Goal: Transaction & Acquisition: Purchase product/service

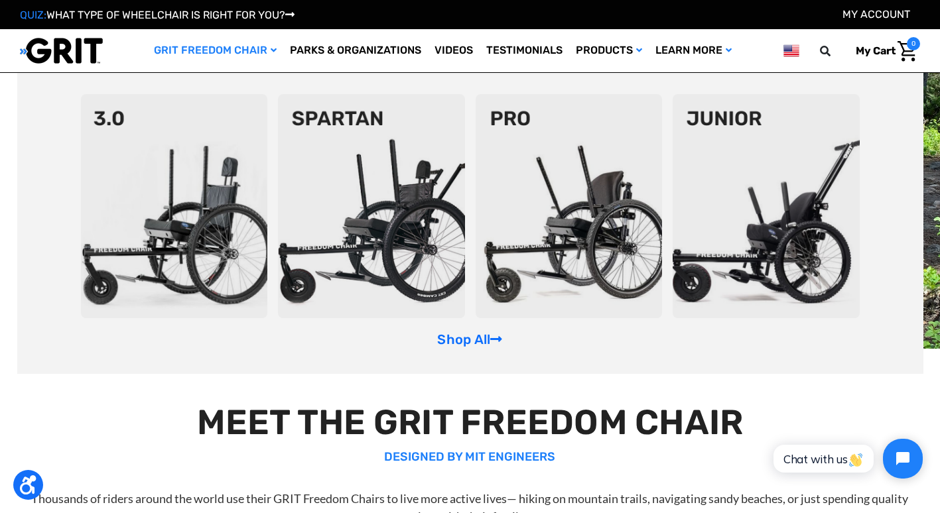
click at [754, 190] on img at bounding box center [766, 206] width 187 height 224
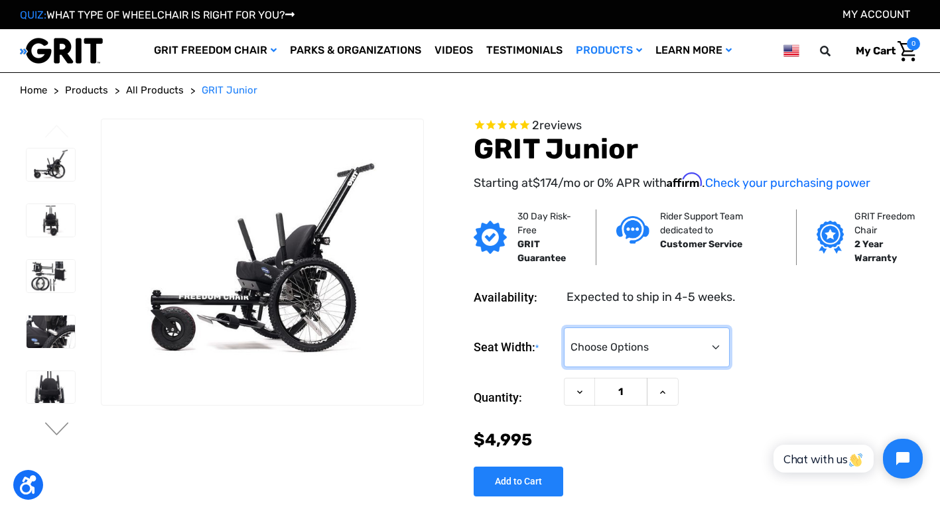
click at [661, 351] on select "Choose Options <10" 11-12"" at bounding box center [647, 348] width 166 height 40
select select "337"
click at [564, 328] on select "Choose Options <10" 11-12"" at bounding box center [647, 348] width 166 height 40
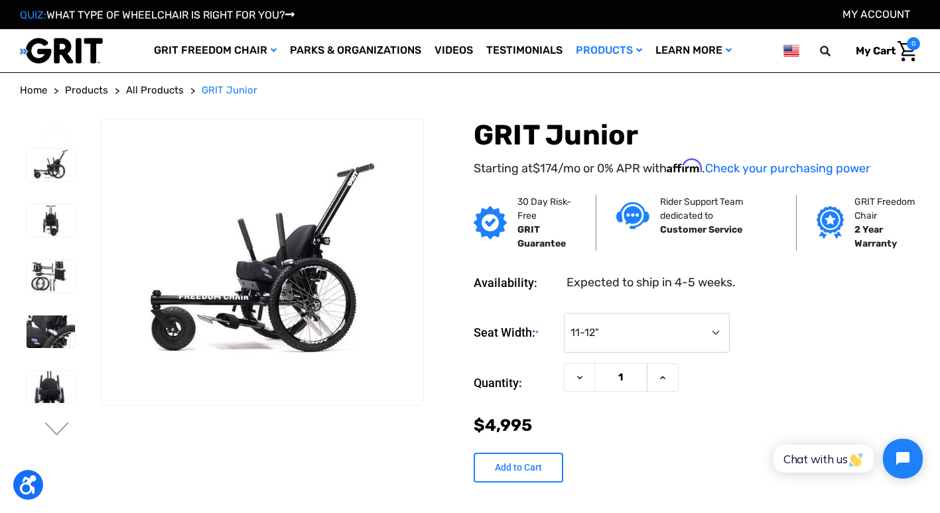
click at [518, 478] on input "Add to Cart" at bounding box center [519, 468] width 90 height 30
type input "Add to Cart"
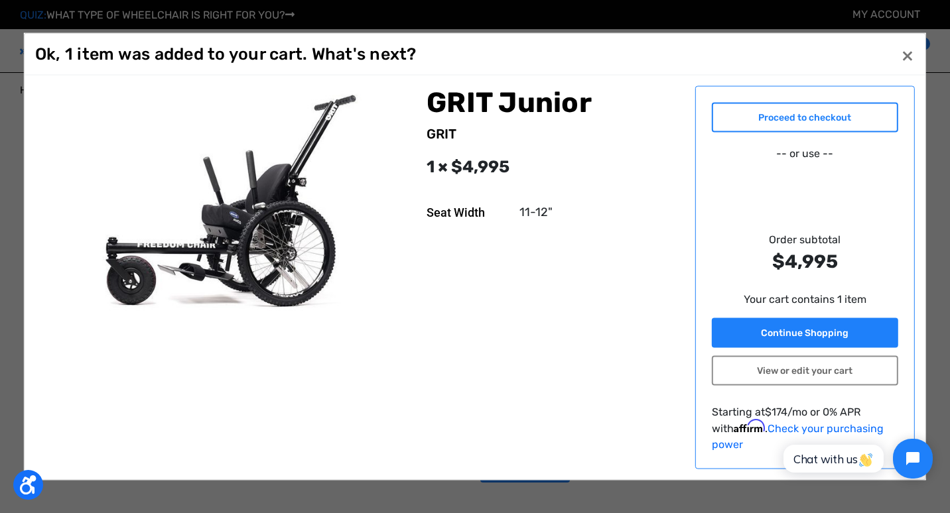
click at [793, 126] on link "Proceed to checkout" at bounding box center [805, 118] width 187 height 30
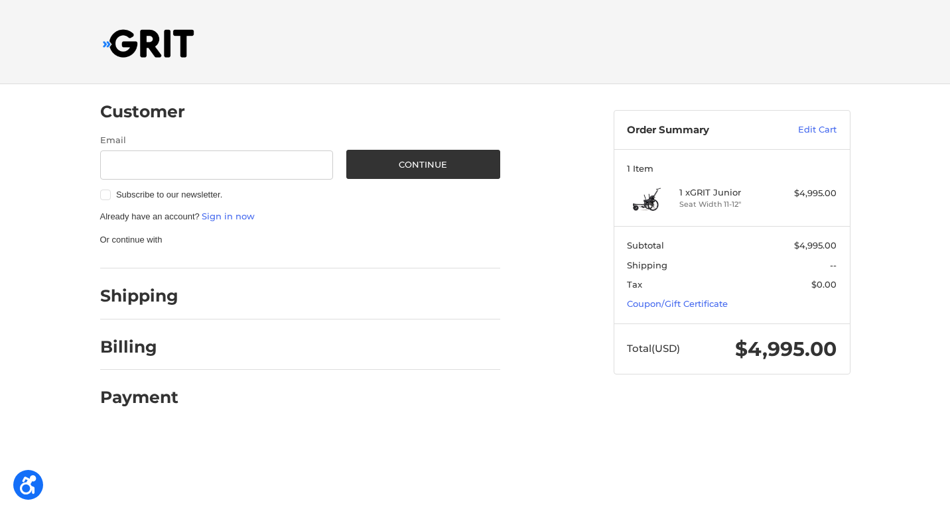
click at [158, 298] on h2 "Shipping" at bounding box center [139, 296] width 78 height 21
click at [204, 163] on input "Email" at bounding box center [216, 166] width 233 height 30
type input "[EMAIL_ADDRESS][DOMAIN_NAME]"
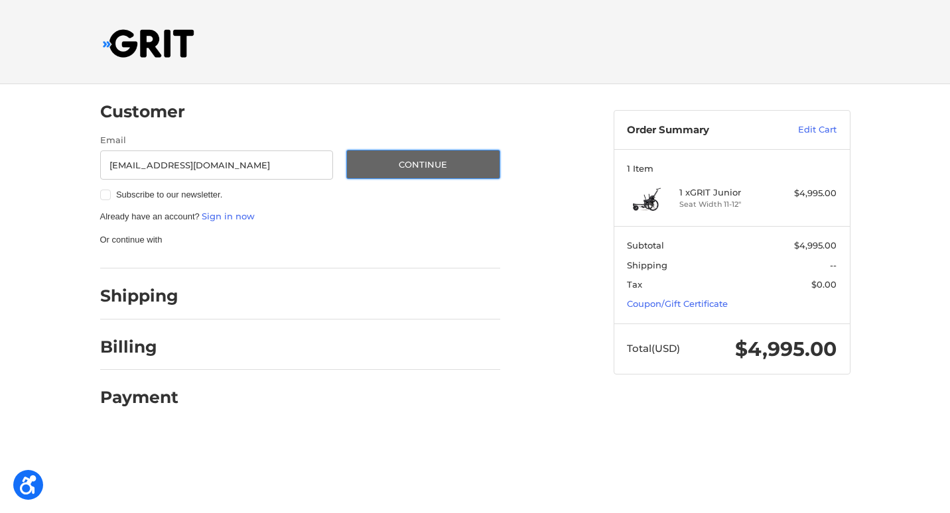
click at [442, 156] on button "Continue" at bounding box center [423, 164] width 154 height 29
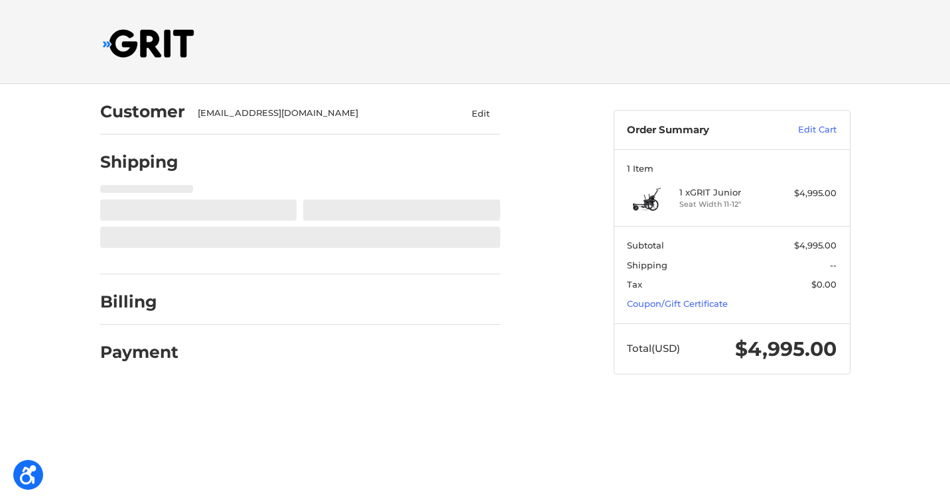
select select "US"
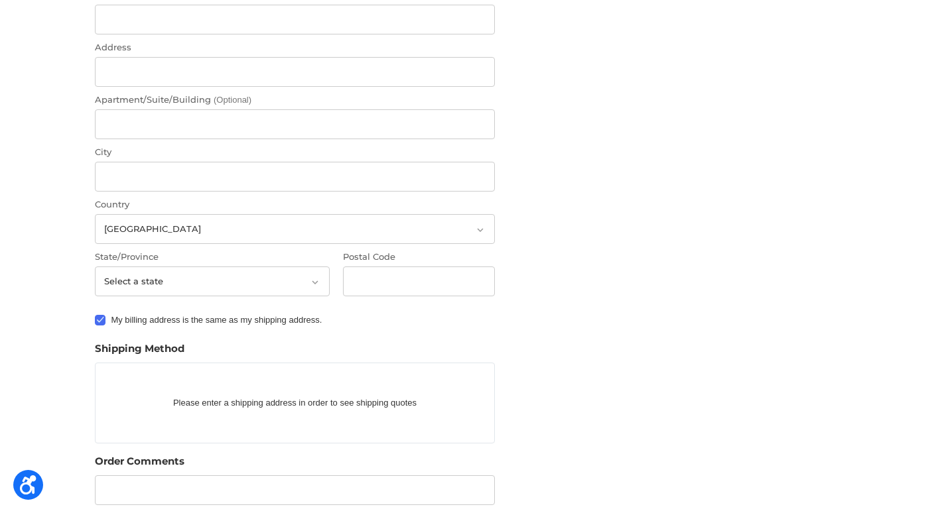
scroll to position [80, 0]
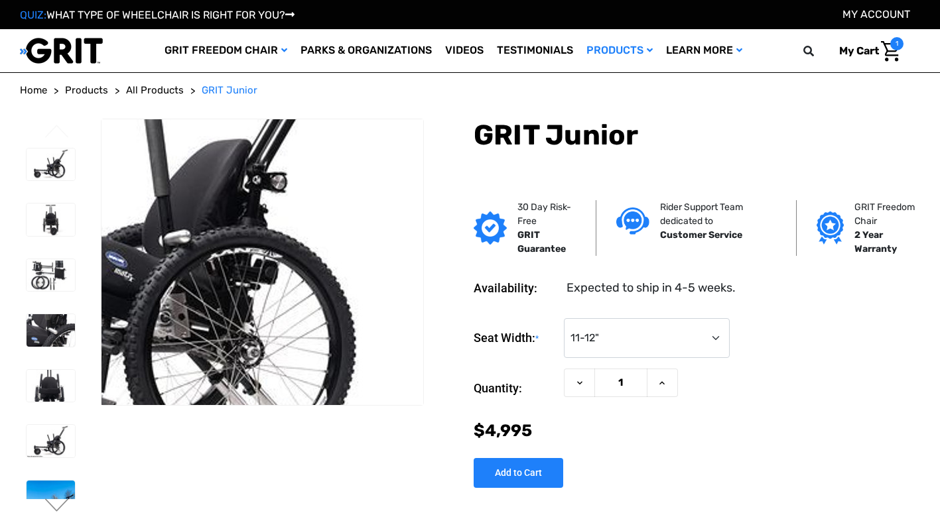
select select "337"
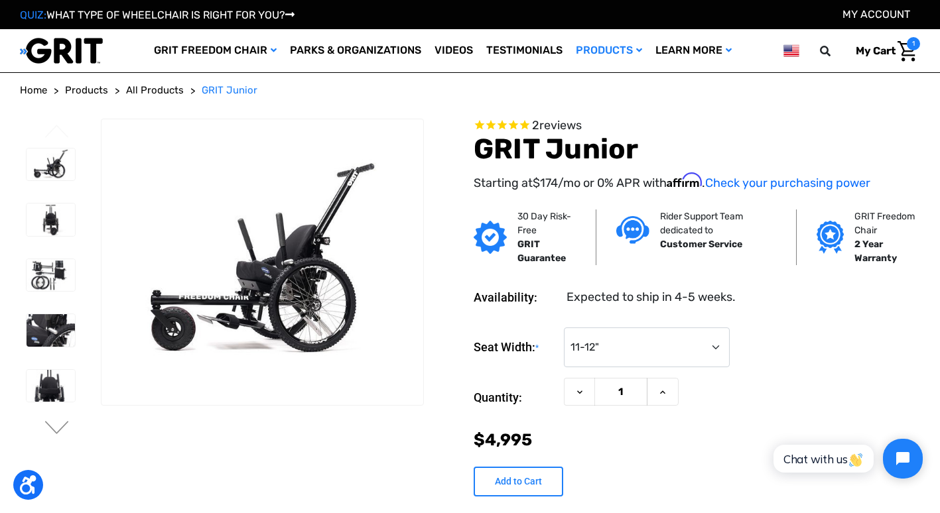
click at [518, 478] on input "Add to Cart" at bounding box center [519, 482] width 90 height 30
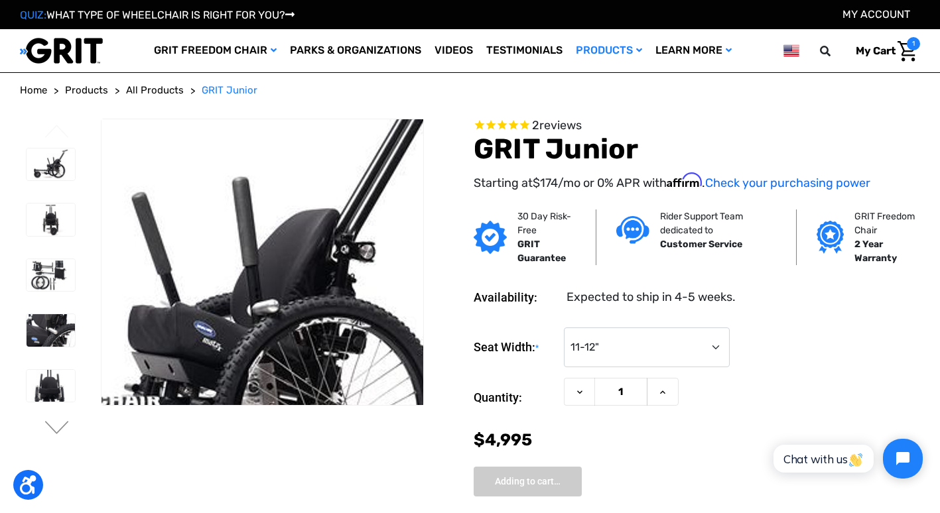
type input "Add to Cart"
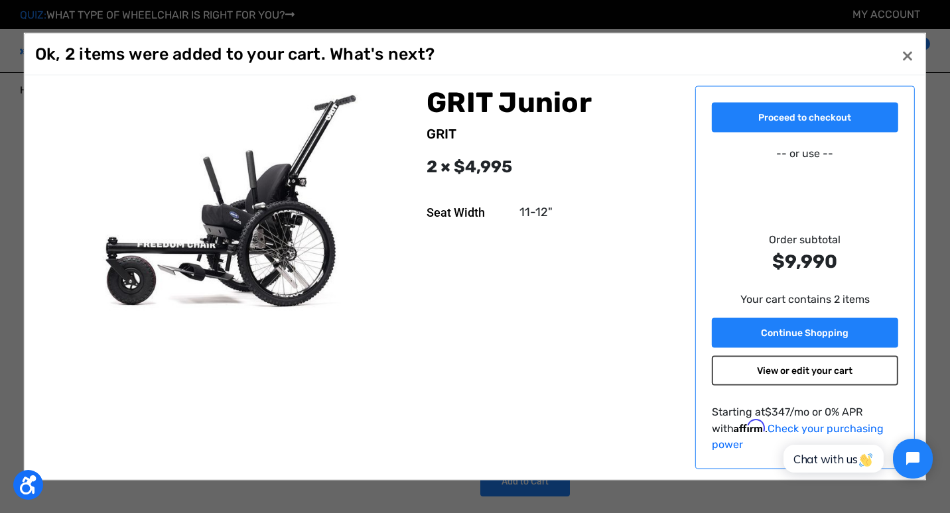
click at [776, 379] on link "View or edit your cart" at bounding box center [805, 371] width 187 height 30
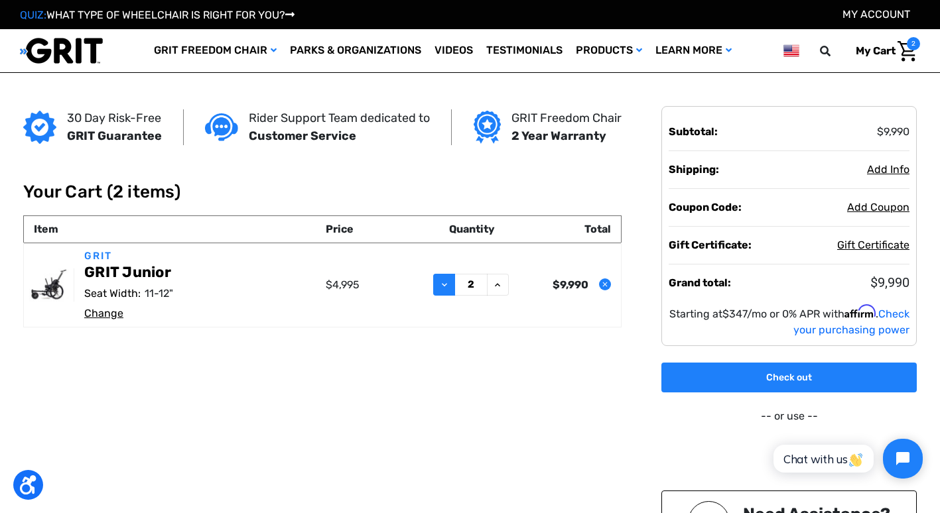
click at [442, 285] on use at bounding box center [444, 284] width 5 height 3
click at [881, 165] on span "Add Info" at bounding box center [888, 169] width 42 height 13
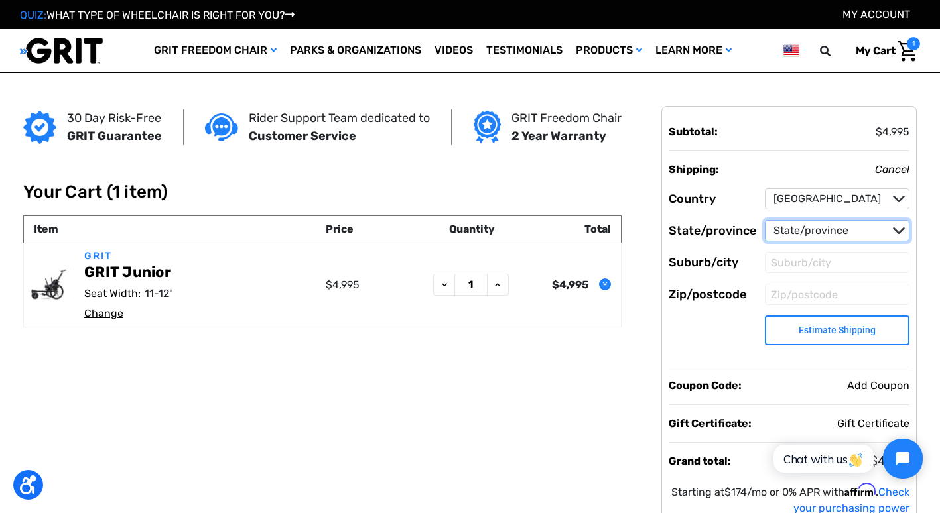
click at [884, 228] on select "State/province Alabama Alaska American Samoa Arizona Arkansas Armed Forces Afri…" at bounding box center [837, 230] width 145 height 21
select select "47"
click at [765, 220] on select "State/province Alabama Alaska American Samoa Arizona Arkansas Armed Forces Afri…" at bounding box center [837, 230] width 145 height 21
click at [809, 266] on input "Suburb/city" at bounding box center [837, 262] width 145 height 21
type input "[GEOGRAPHIC_DATA]"
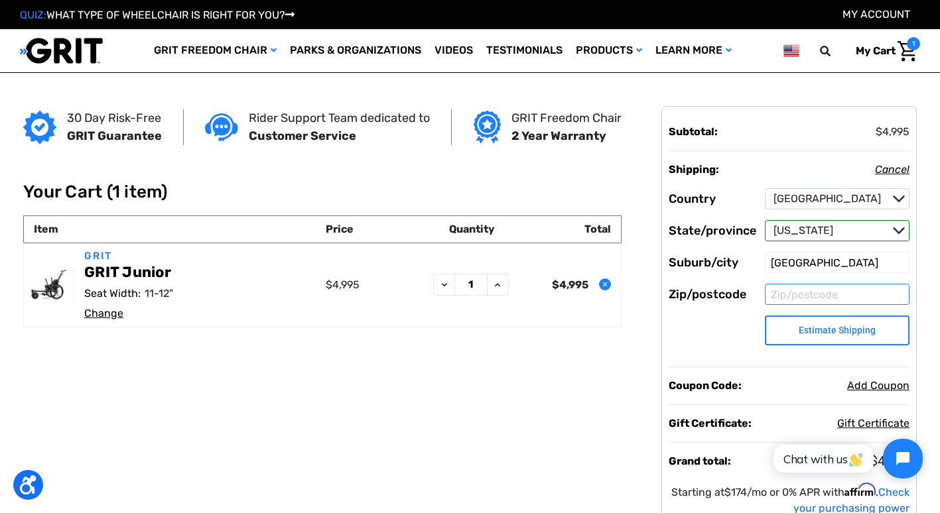
type input "43081"
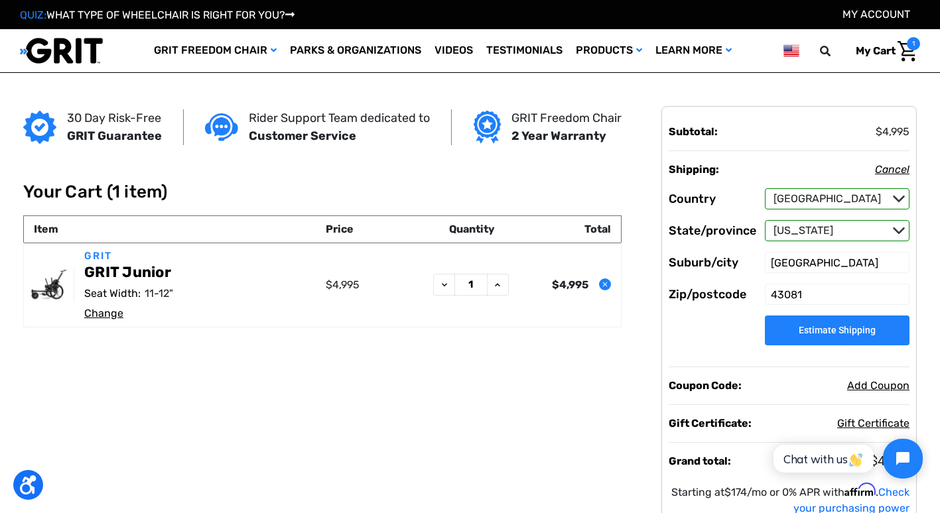
click at [793, 329] on button "Estimate Shipping" at bounding box center [837, 331] width 145 height 30
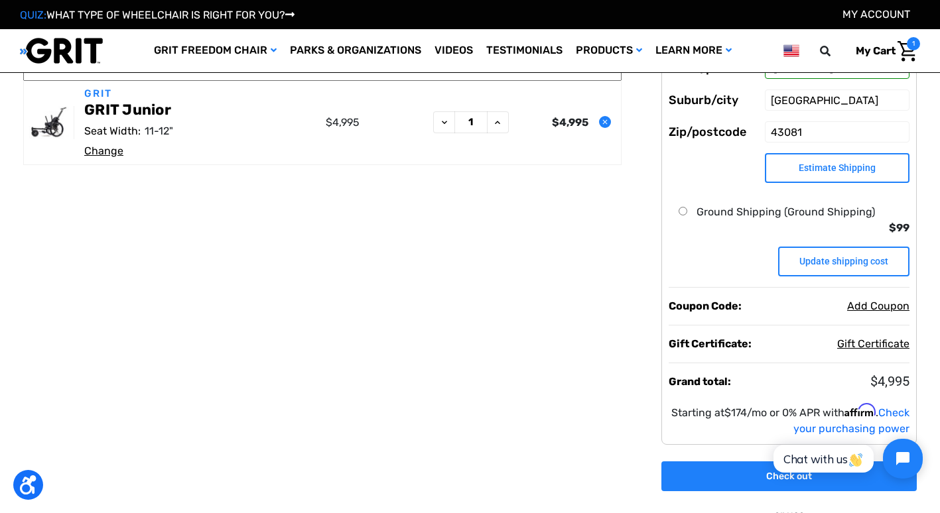
scroll to position [66, 0]
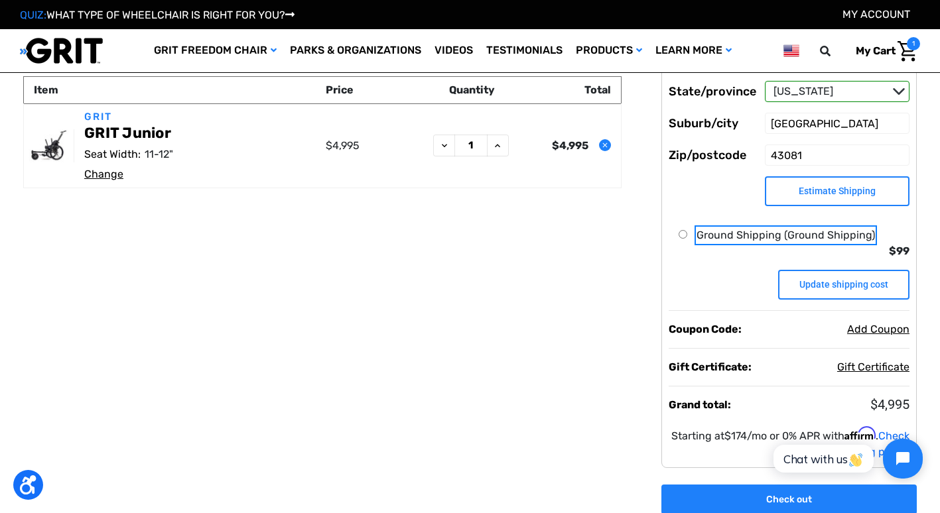
click at [684, 233] on input "Ground Shipping (Ground Shipping)" at bounding box center [683, 234] width 9 height 9
radio input "true"
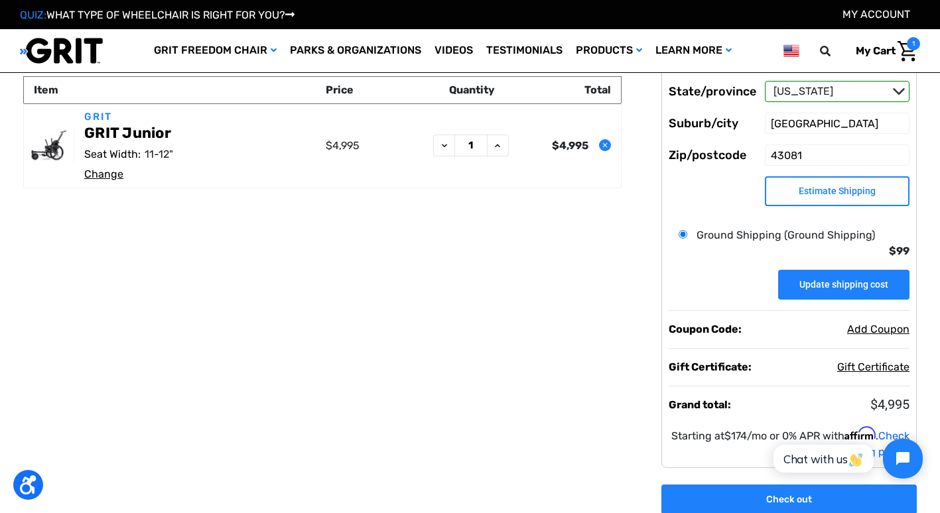
click at [850, 286] on input "Update shipping cost" at bounding box center [843, 285] width 131 height 30
